Goal: Browse casually: Explore the website without a specific task or goal

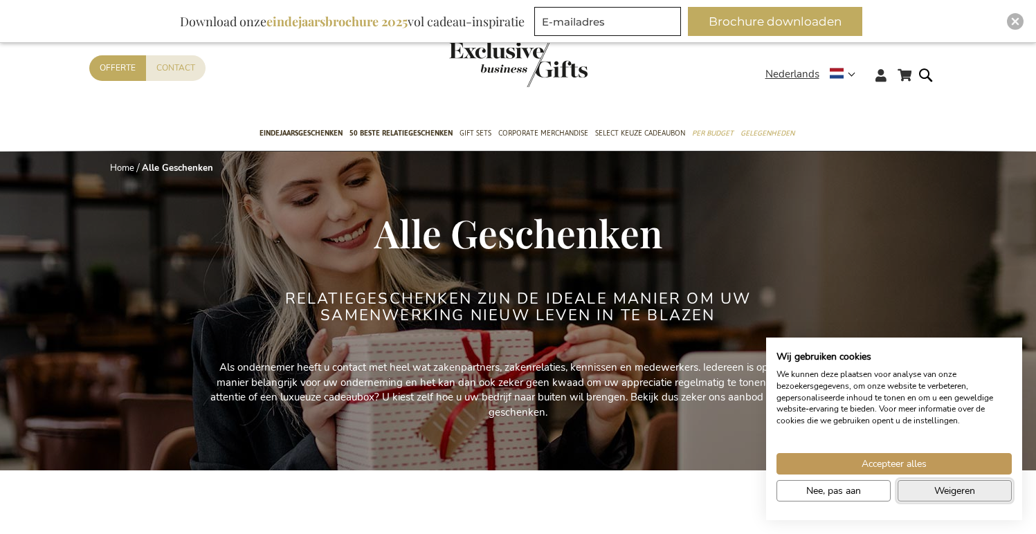
click at [977, 496] on button "Weigeren" at bounding box center [954, 490] width 114 height 21
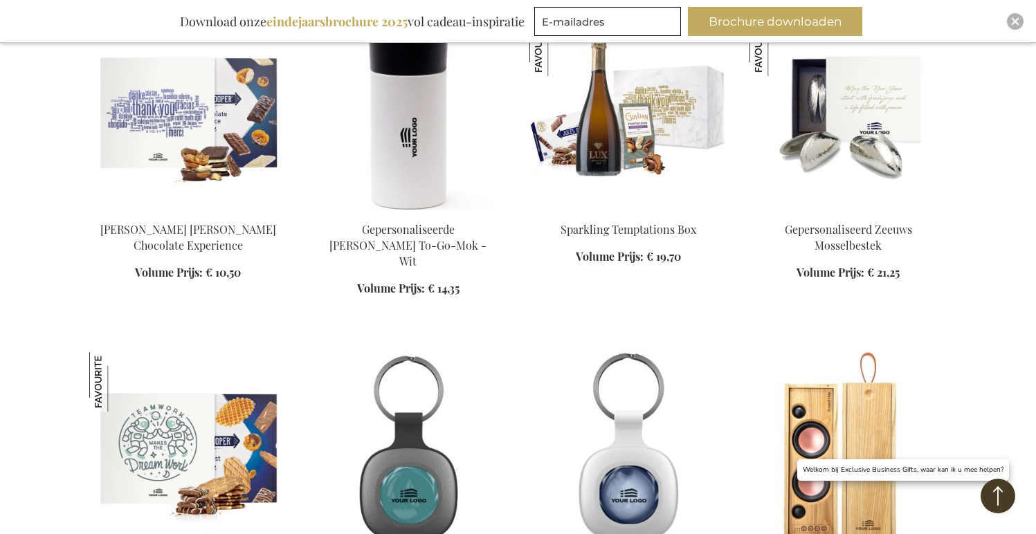
scroll to position [578, 0]
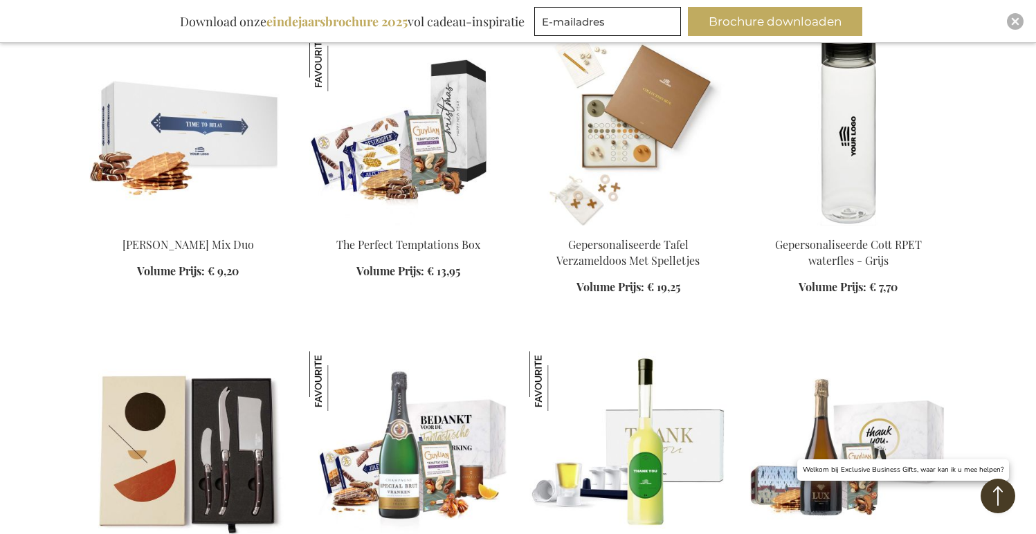
scroll to position [1548, 0]
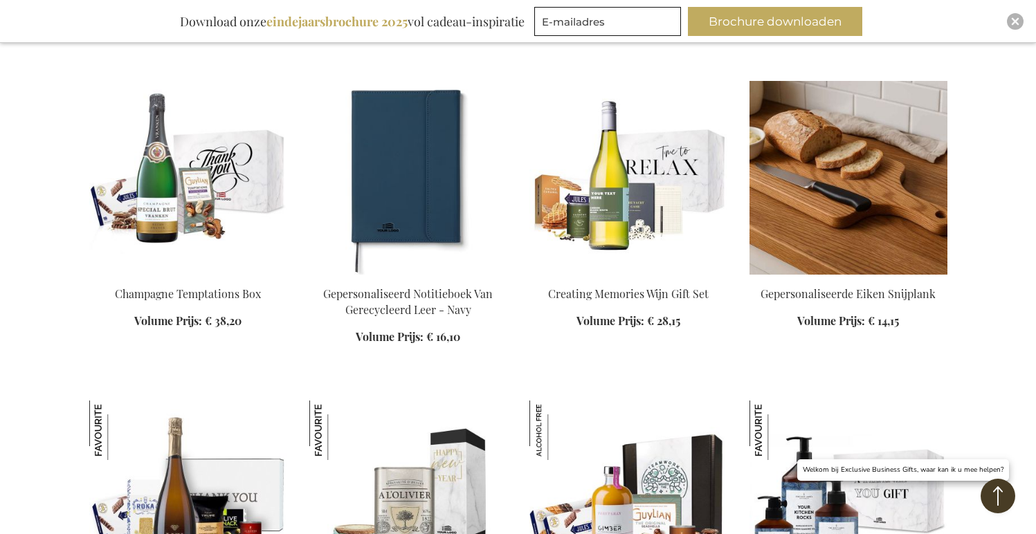
scroll to position [2790, 0]
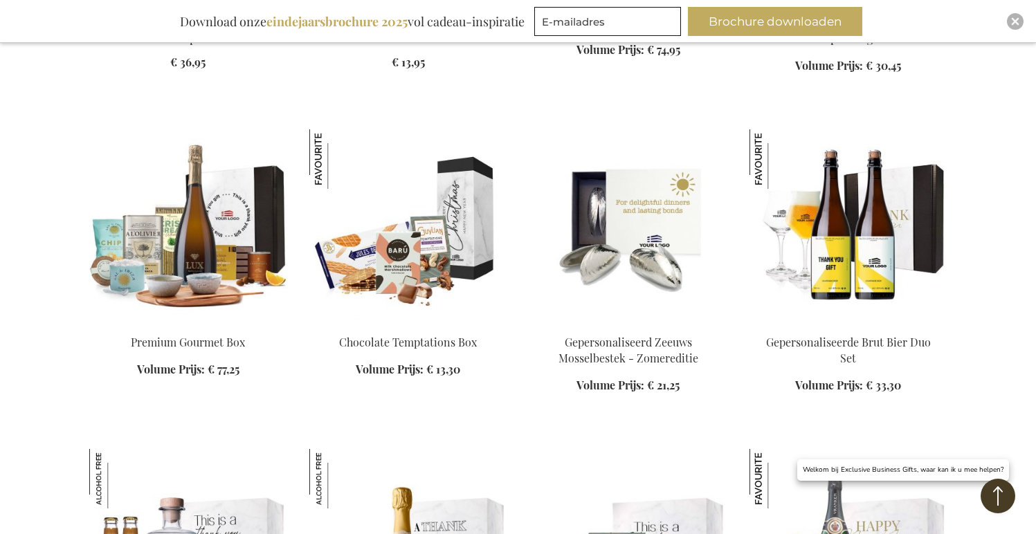
scroll to position [4945, 0]
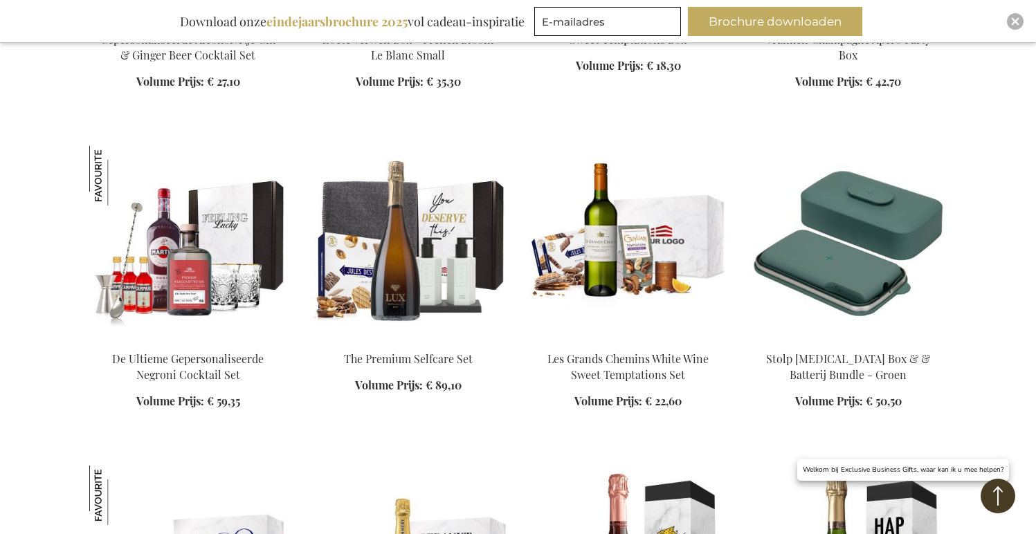
scroll to position [5512, 0]
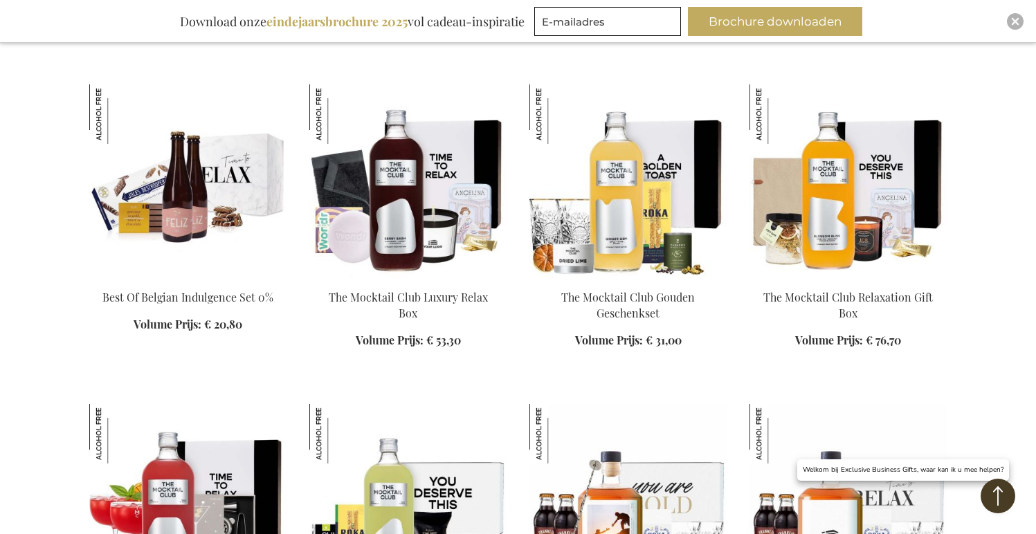
scroll to position [6589, 0]
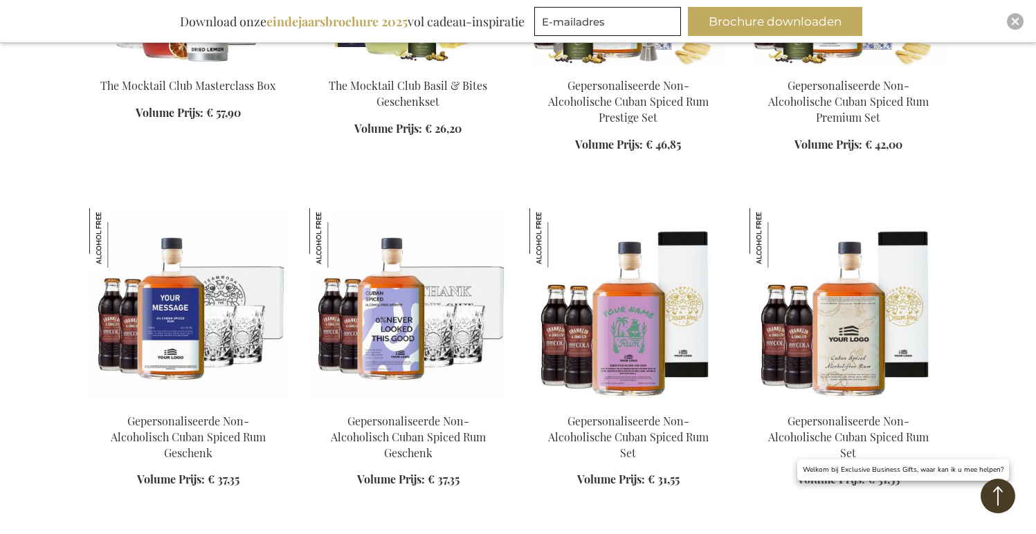
scroll to position [7119, 0]
